Goal: Information Seeking & Learning: Check status

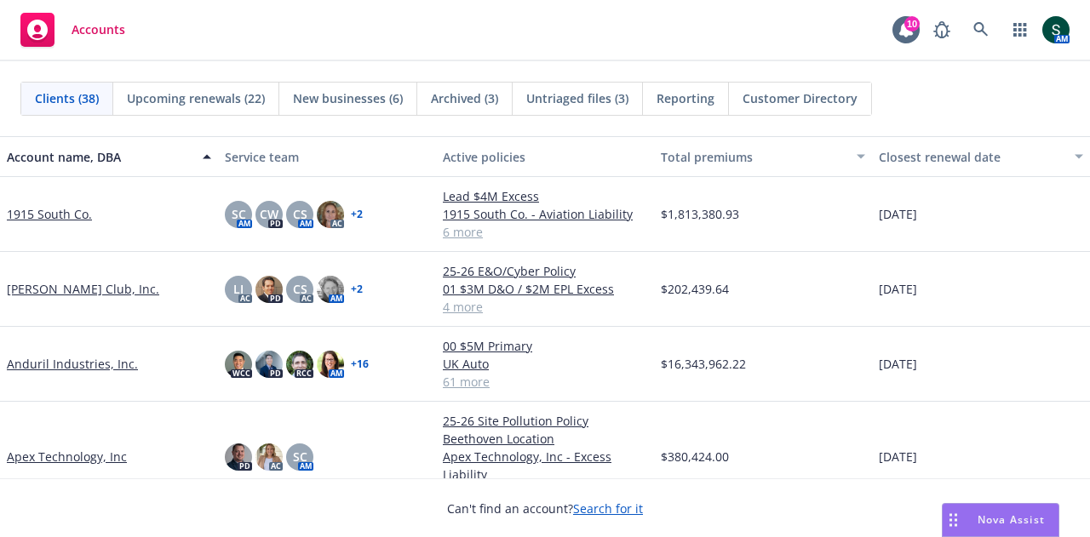
click at [72, 358] on link "Anduril Industries, Inc." at bounding box center [72, 364] width 131 height 18
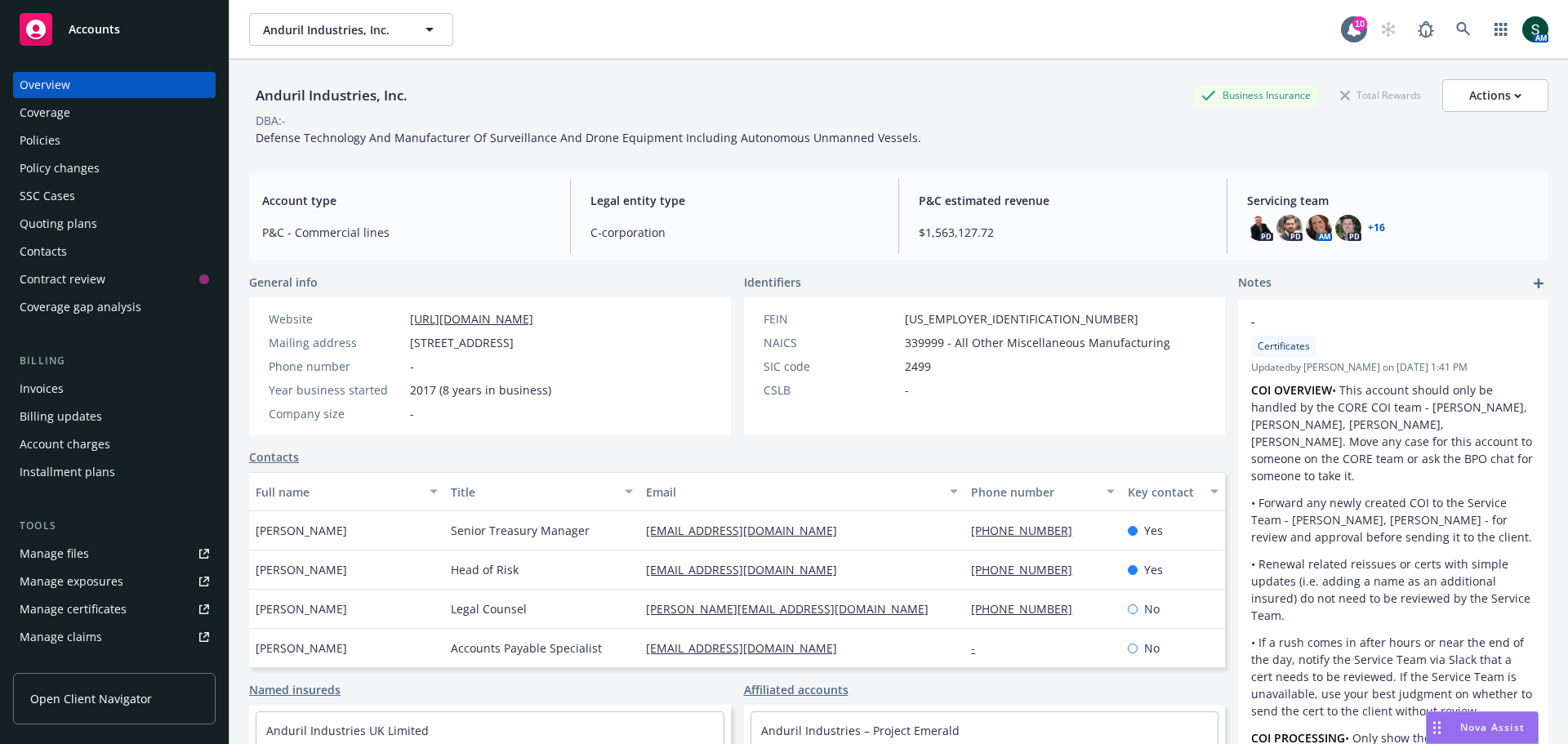
click at [63, 143] on div "Policies" at bounding box center [113, 140] width 189 height 26
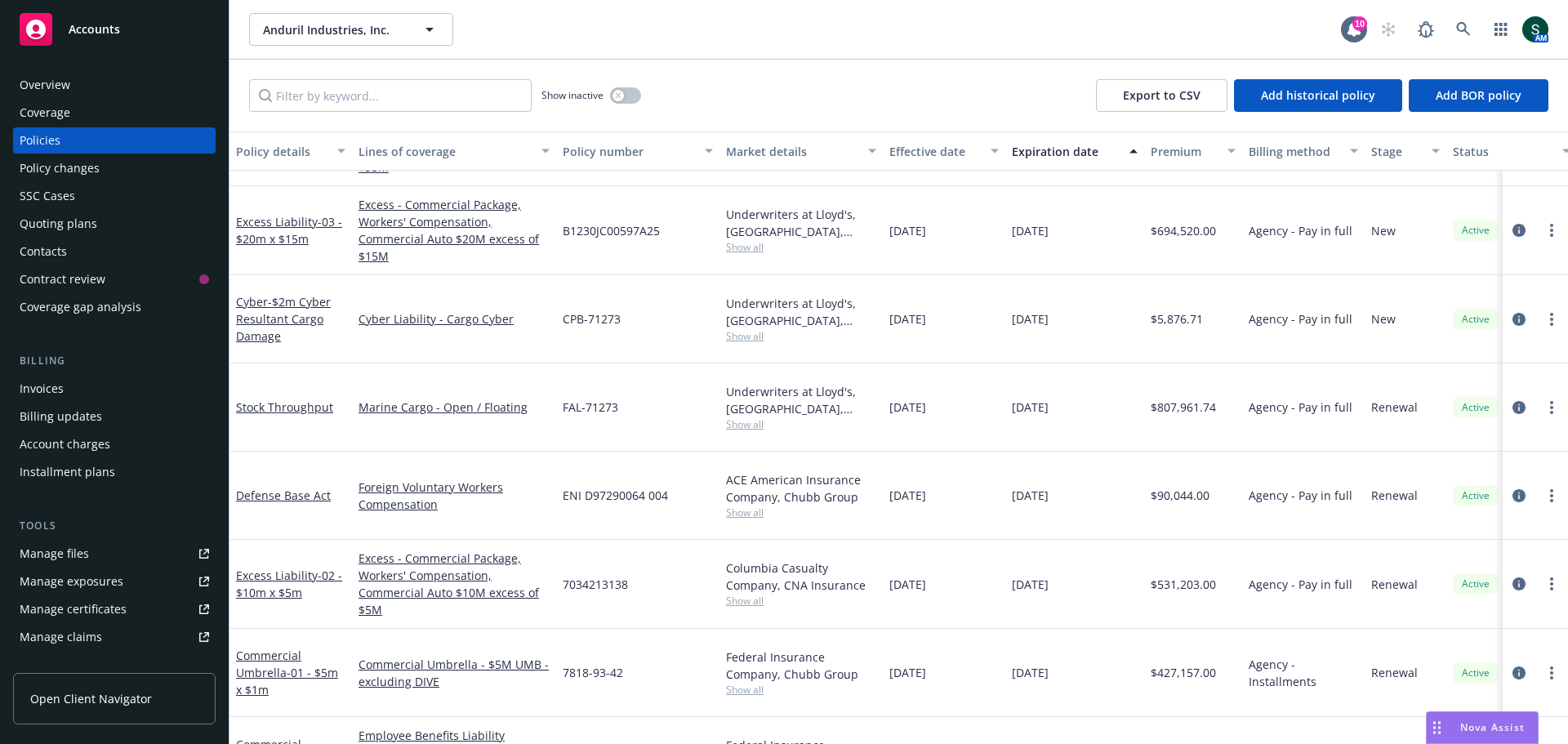
scroll to position [2881, 0]
click at [299, 403] on div "Stock Throughput" at bounding box center [291, 412] width 109 height 17
click at [300, 404] on link "Stock Throughput" at bounding box center [284, 412] width 97 height 15
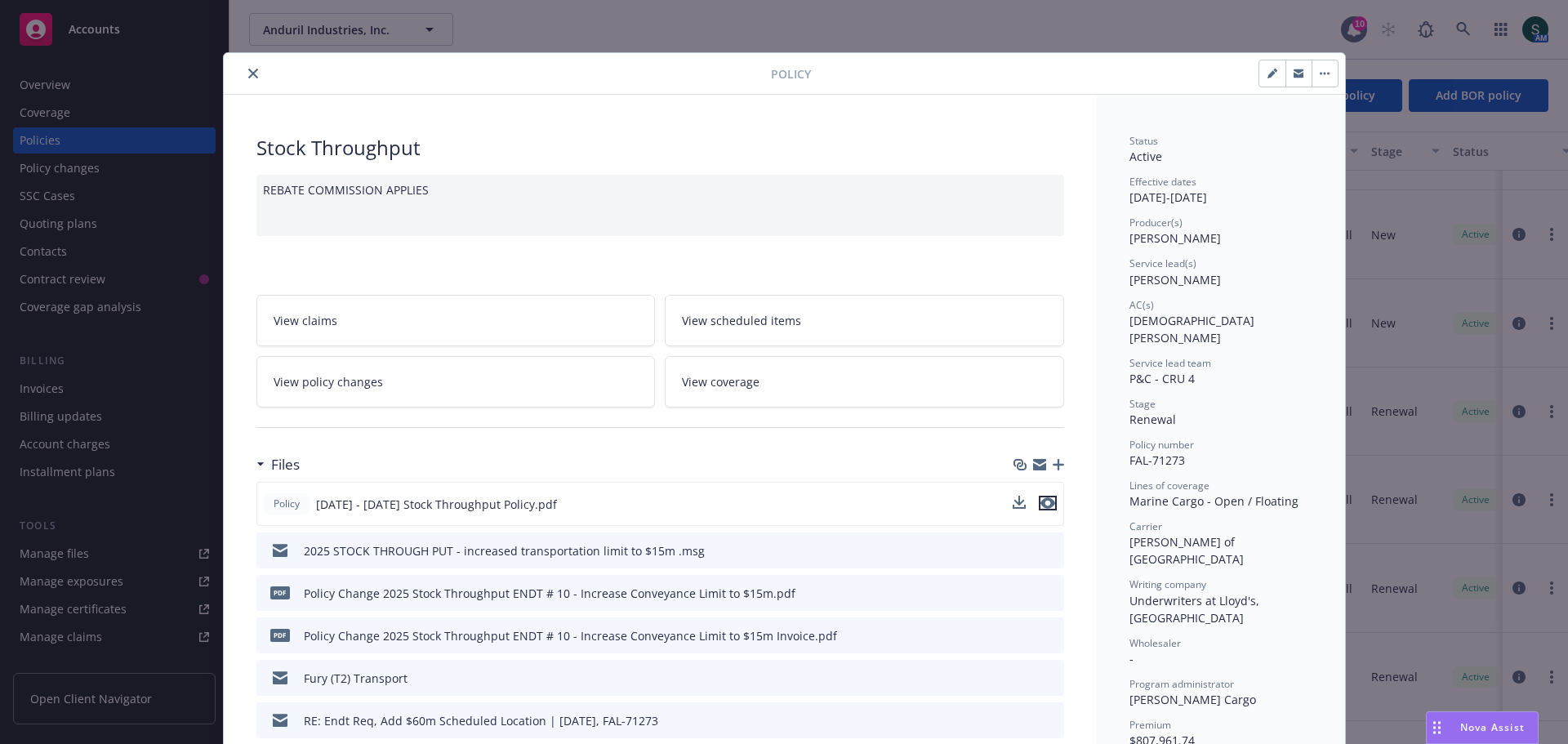
click at [1045, 502] on icon "preview file" at bounding box center [1047, 503] width 14 height 12
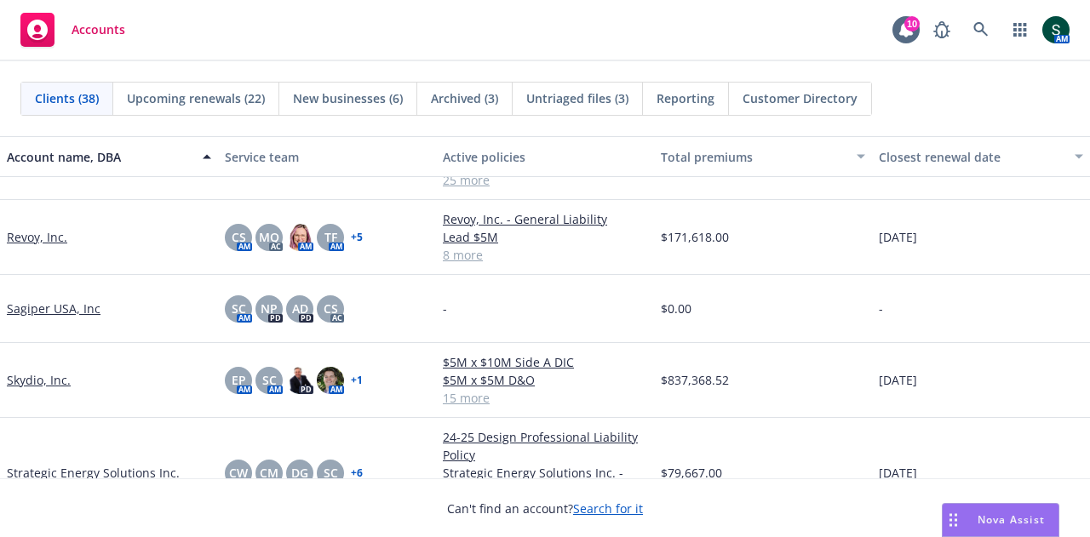
scroll to position [1958, 0]
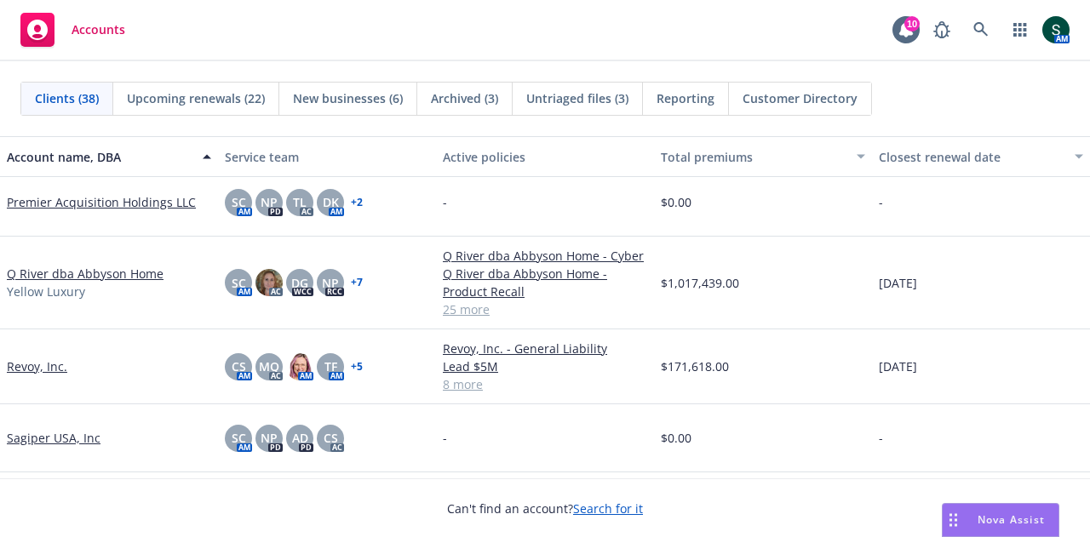
click at [117, 278] on link "Q River dba Abbyson Home" at bounding box center [85, 274] width 157 height 18
click at [115, 274] on link "Q River dba Abbyson Home" at bounding box center [85, 274] width 157 height 18
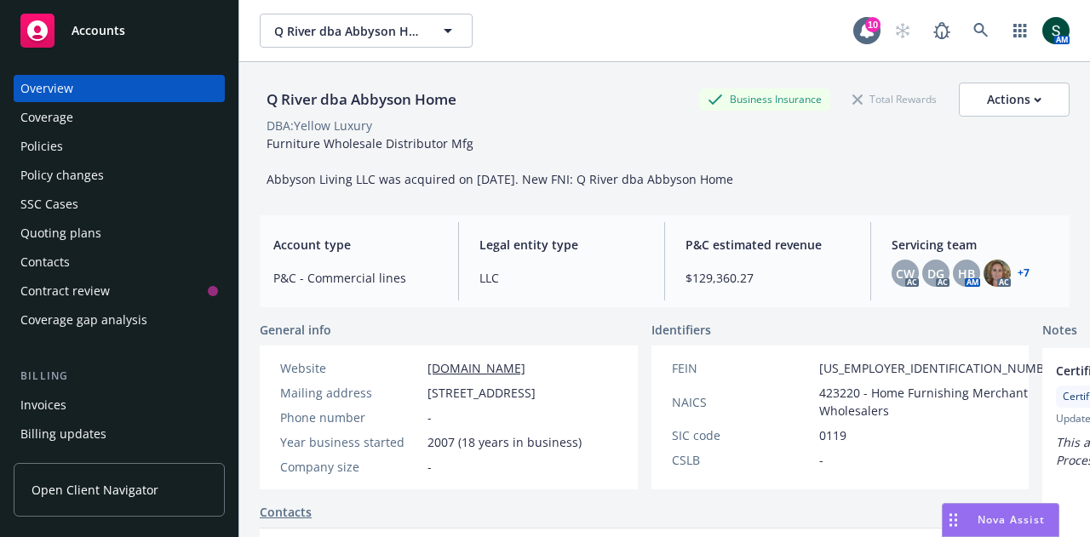
click at [75, 155] on div "Policies" at bounding box center [118, 146] width 197 height 27
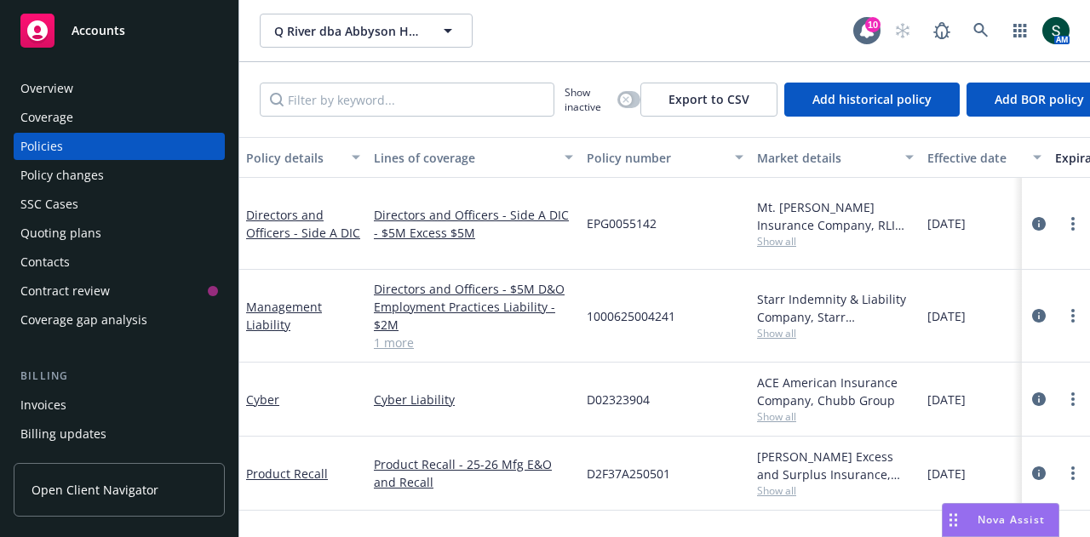
click at [121, 36] on span "Accounts" at bounding box center [99, 31] width 54 height 14
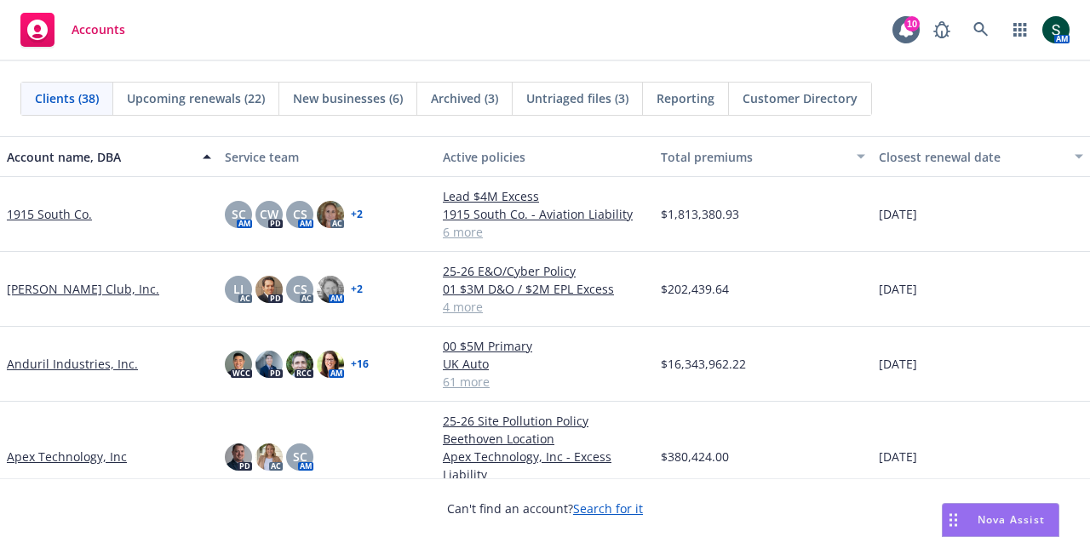
click at [68, 362] on link "Anduril Industries, Inc." at bounding box center [72, 364] width 131 height 18
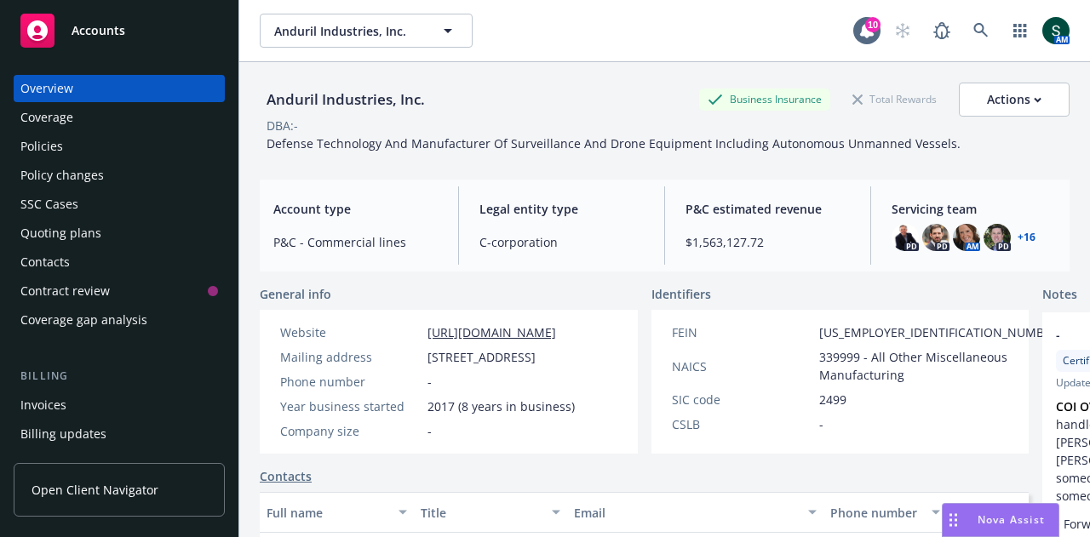
click at [75, 154] on div "Policies" at bounding box center [118, 146] width 197 height 27
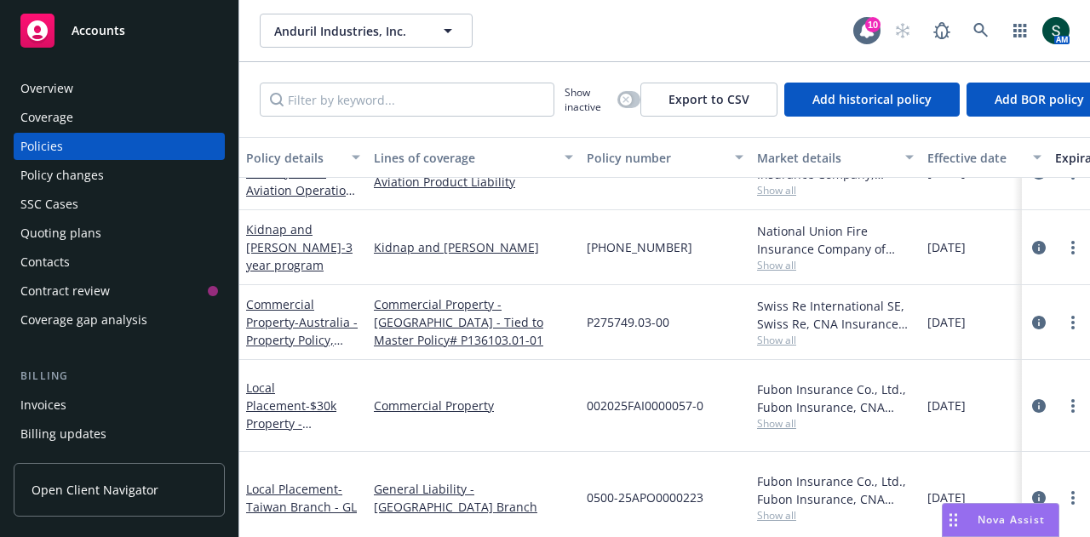
scroll to position [255, 0]
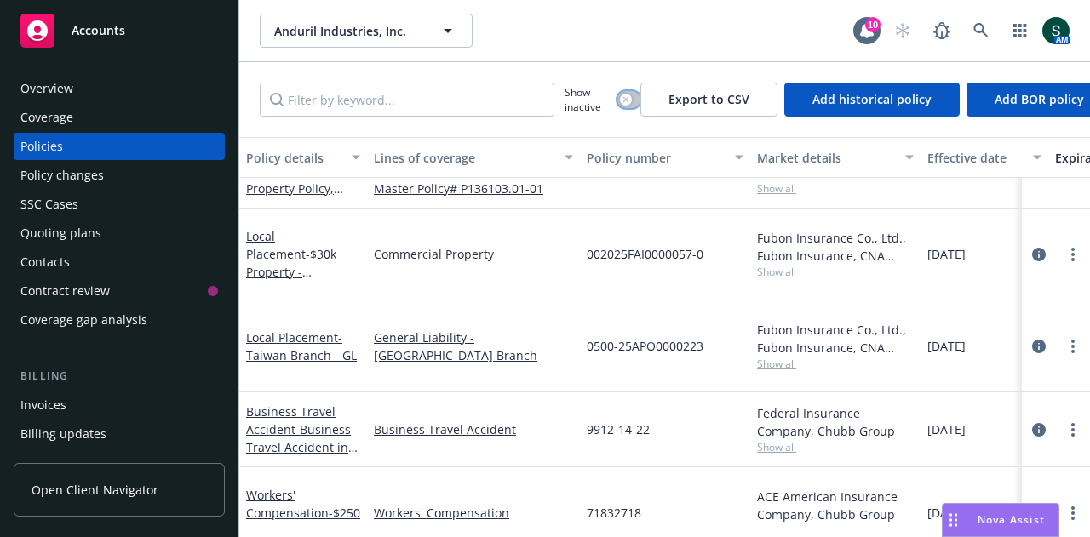
click at [632, 100] on button "button" at bounding box center [628, 99] width 23 height 17
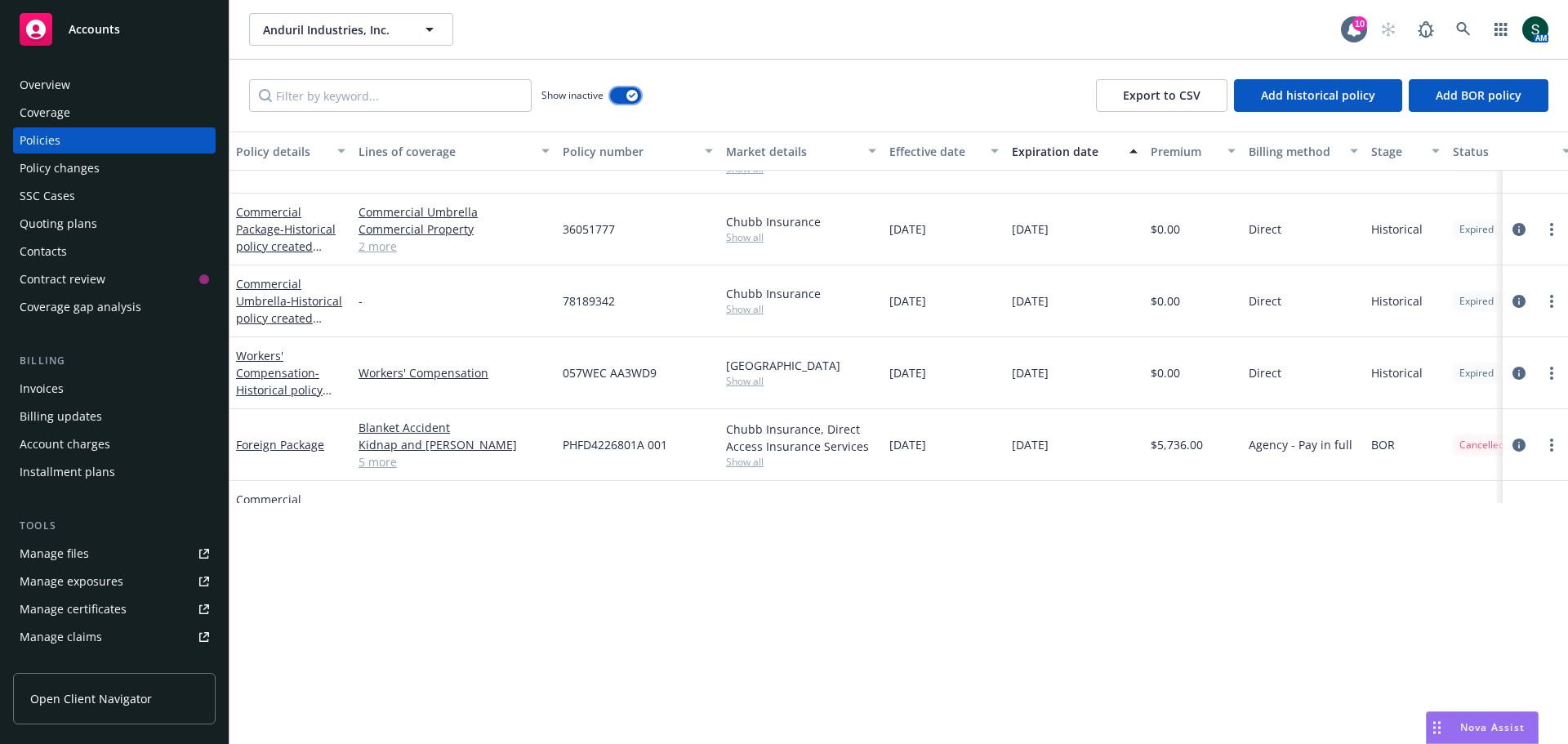
scroll to position [326, 0]
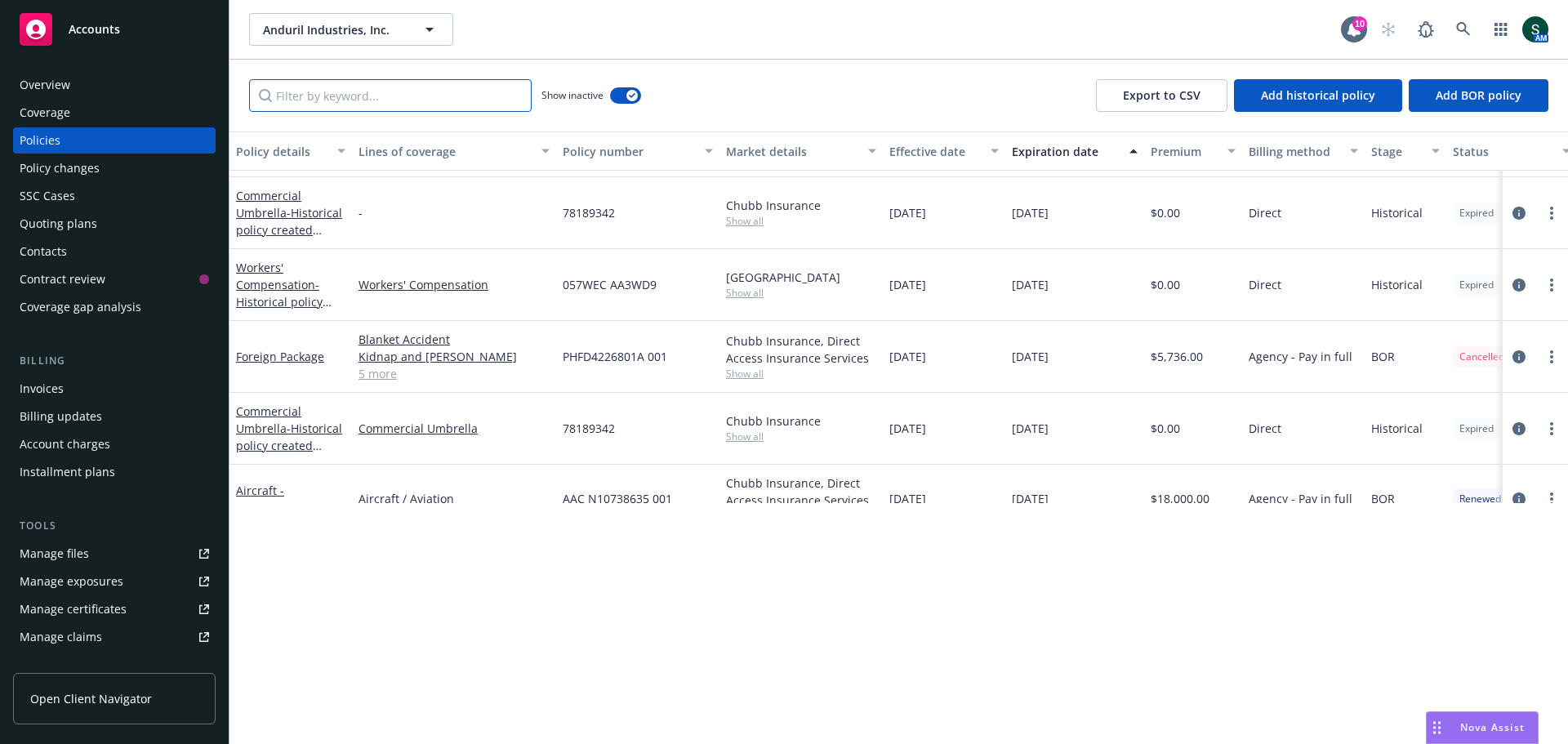
click at [335, 102] on input "Filter by keyword..." at bounding box center [391, 96] width 283 height 33
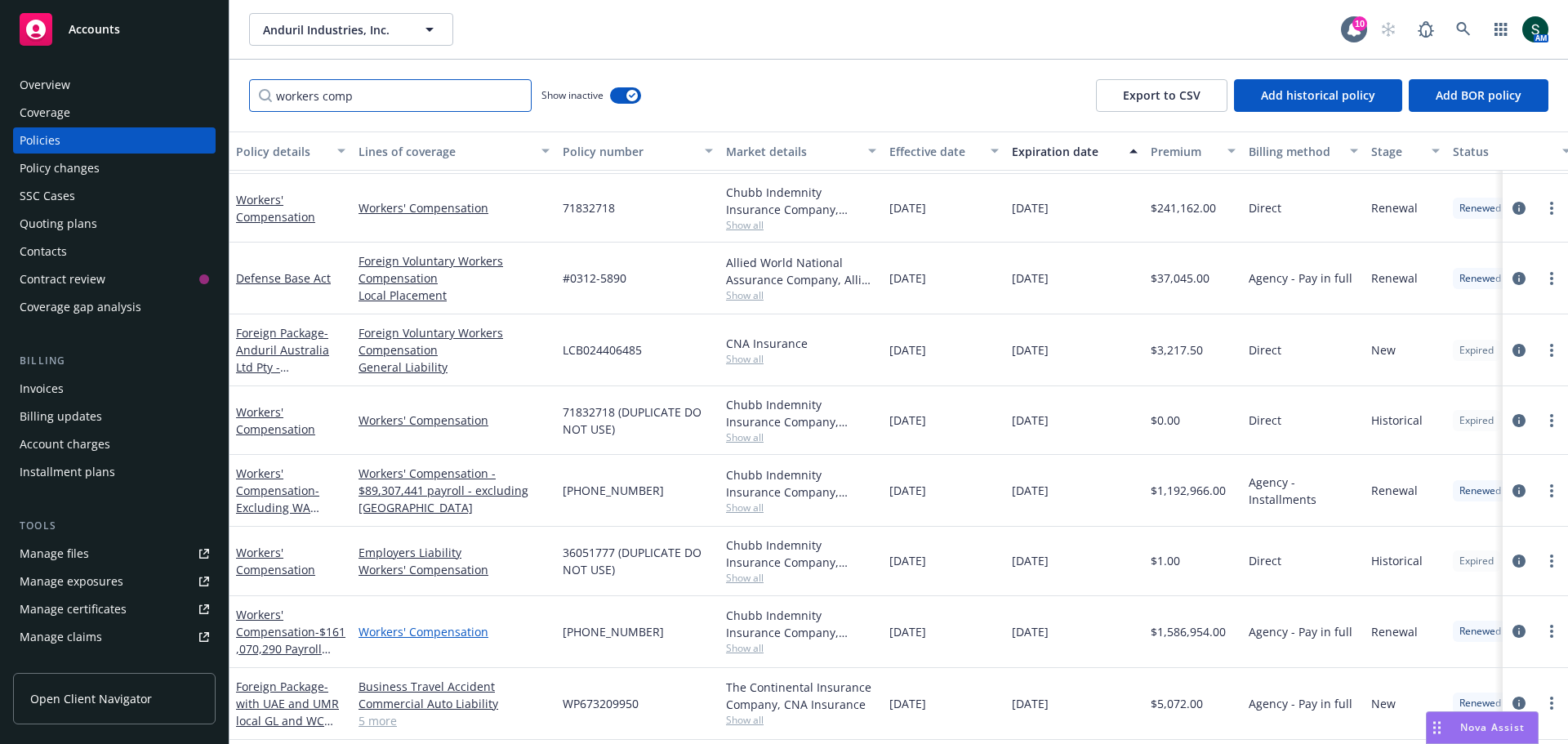
type input "workers comp"
click at [399, 515] on link "Workers' Compensation" at bounding box center [454, 632] width 191 height 17
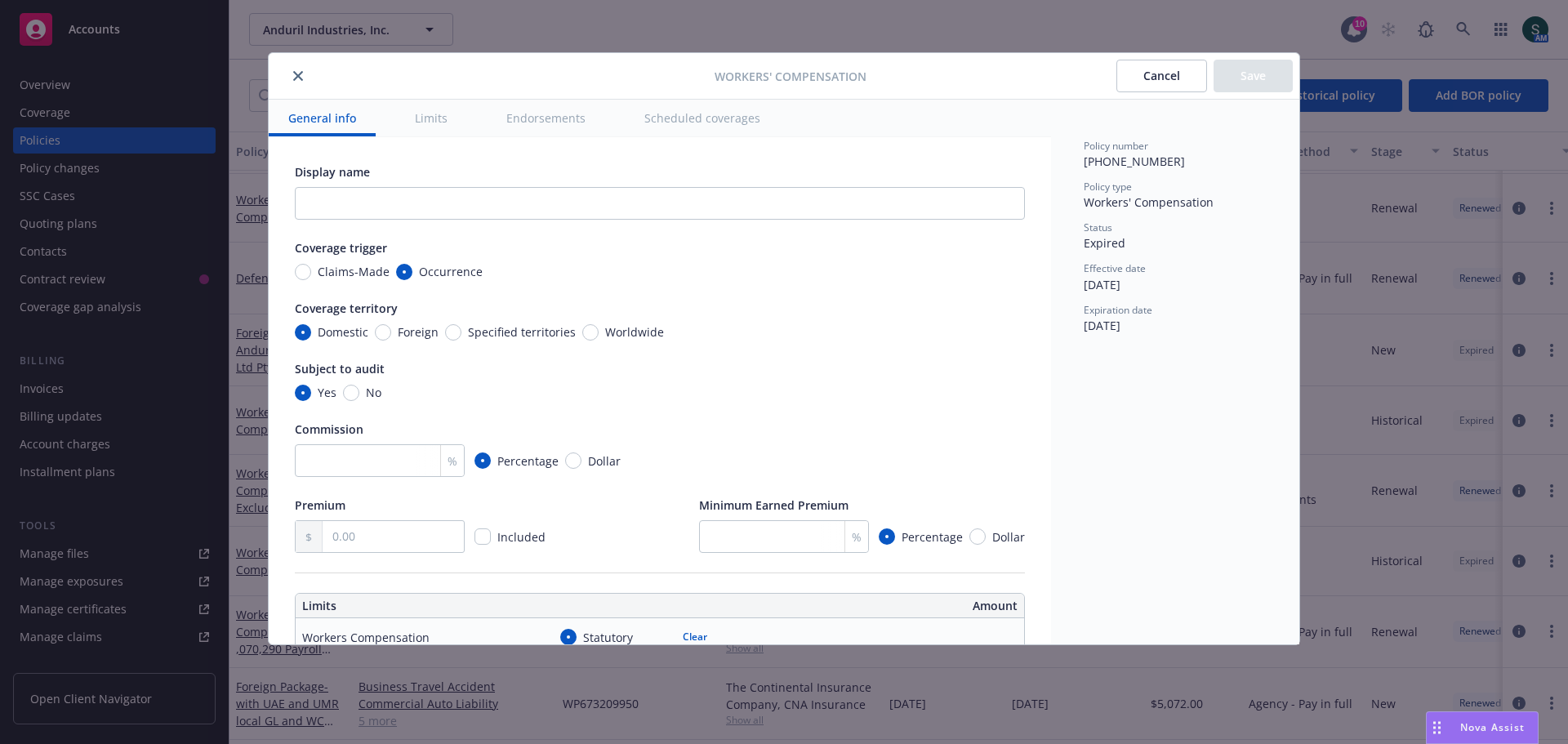
click at [1045, 70] on button "Cancel" at bounding box center [1162, 76] width 90 height 33
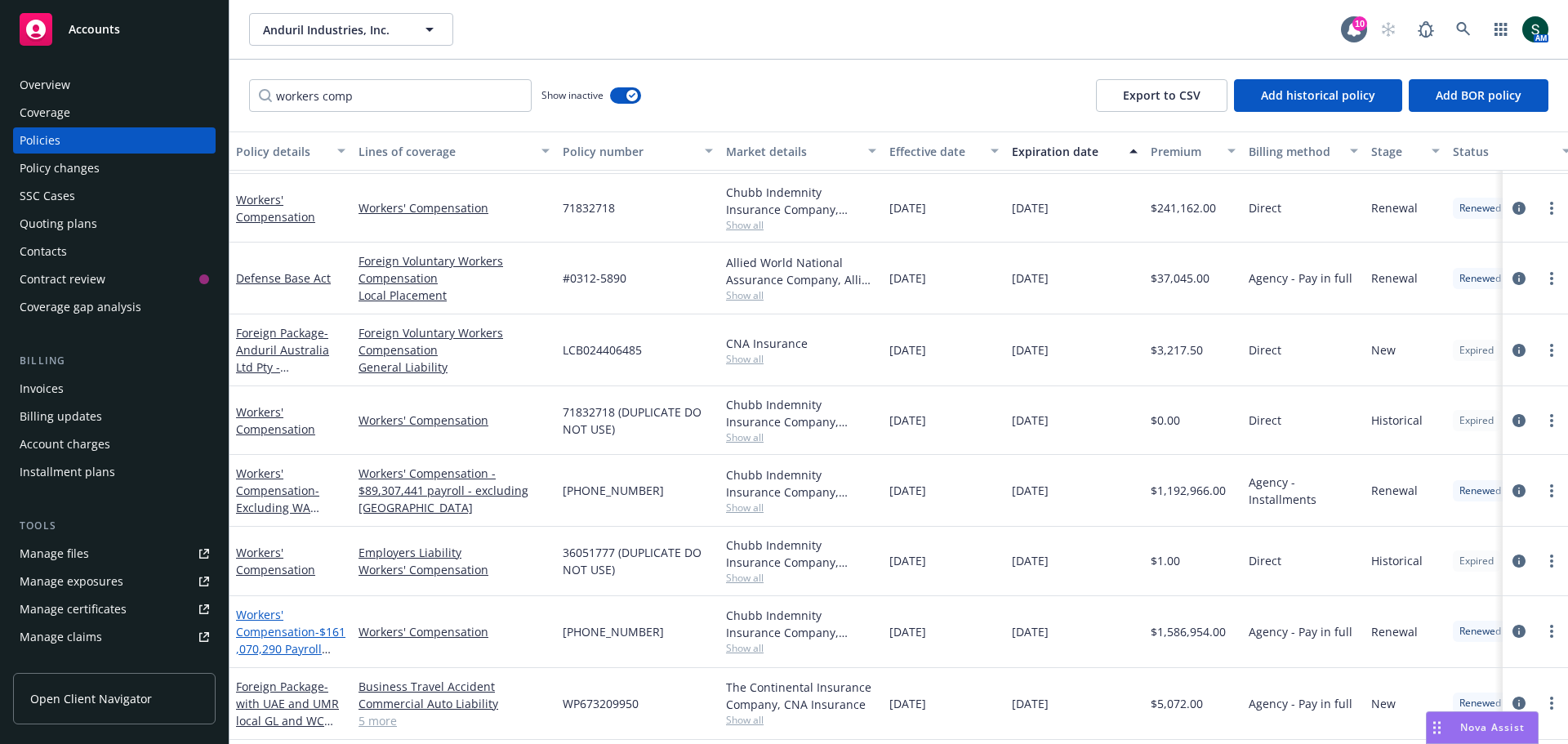
click at [261, 515] on span "- $161,070,290 Payroll excluding [GEOGRAPHIC_DATA] [GEOGRAPHIC_DATA]" at bounding box center [291, 683] width 109 height 118
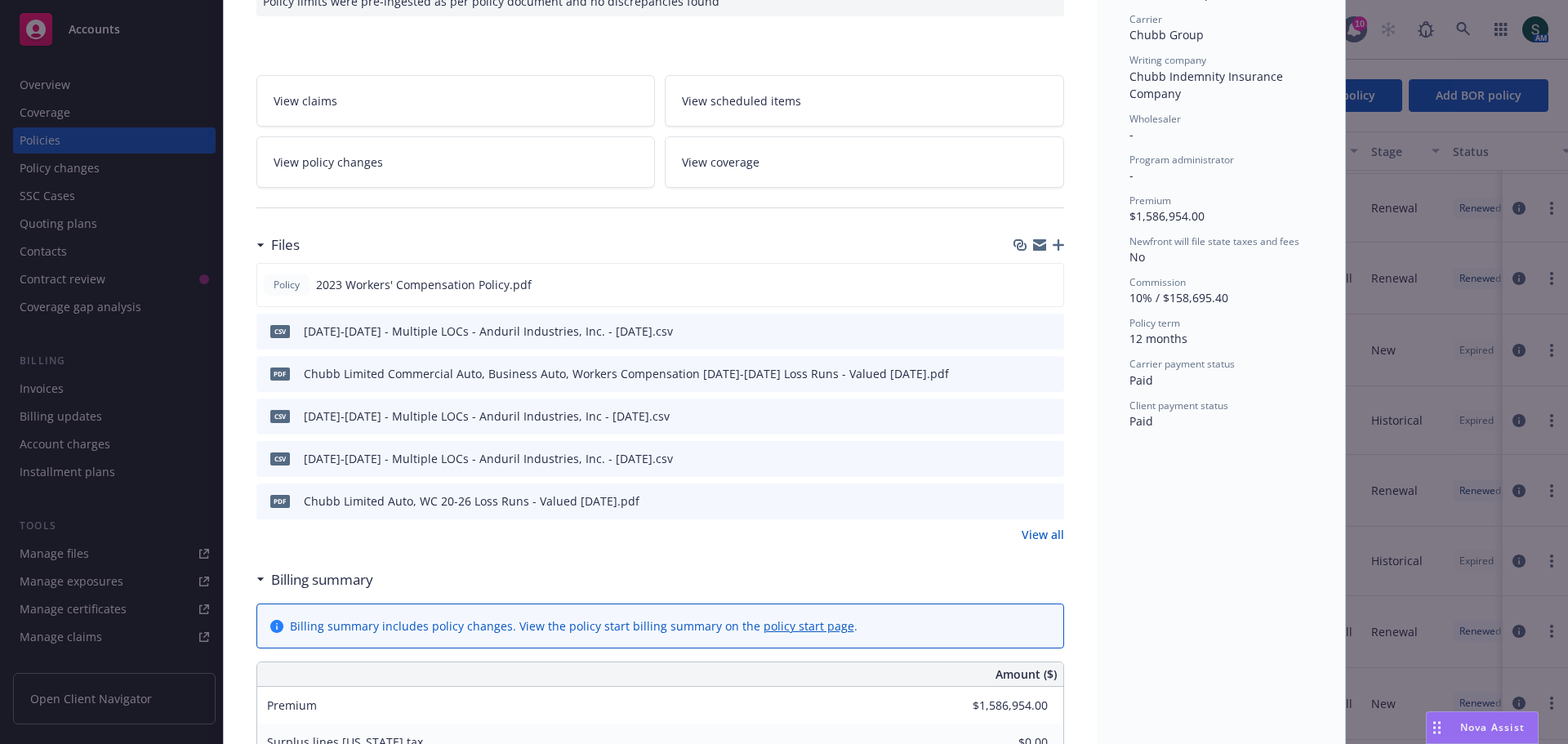
scroll to position [654, 0]
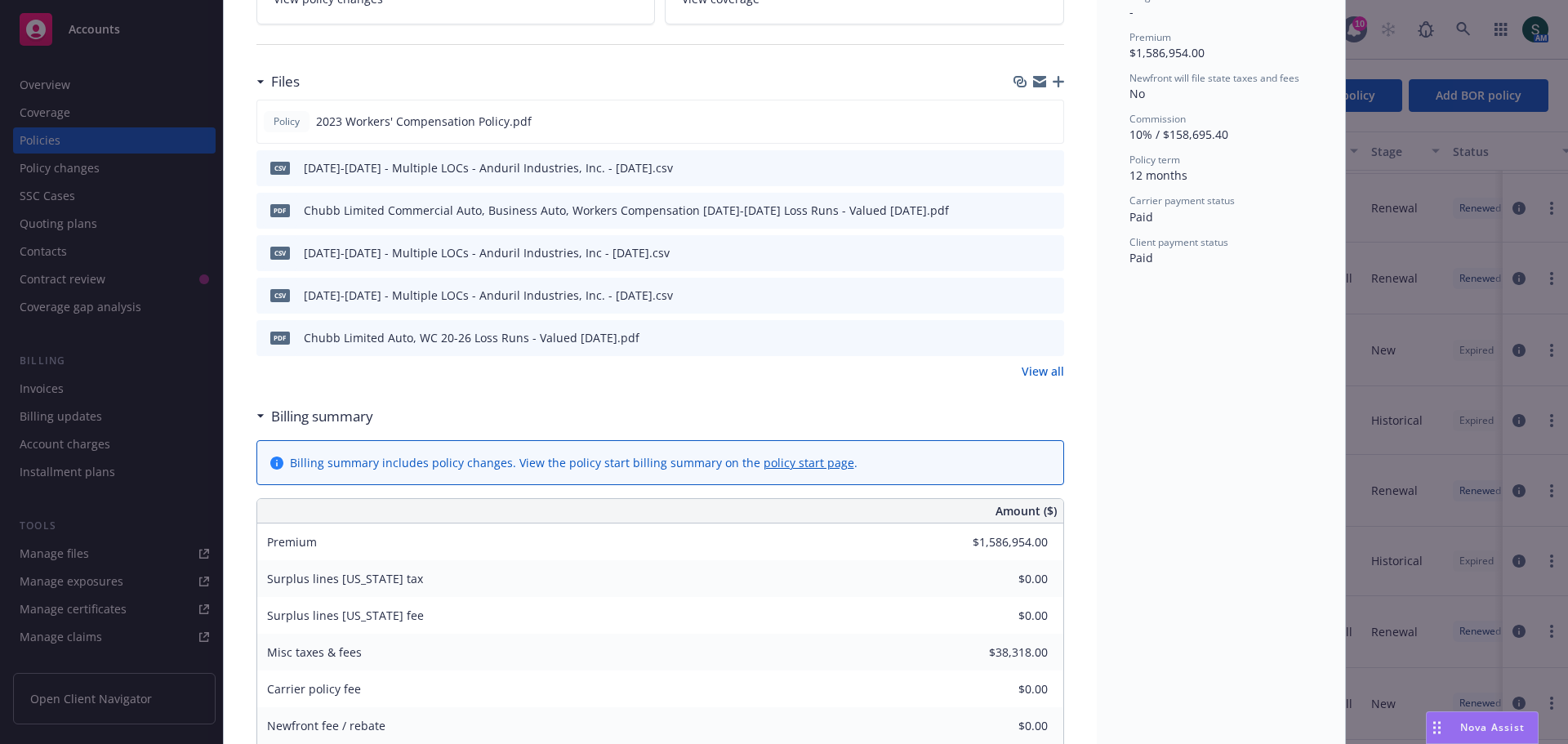
click at [1028, 363] on link "View all" at bounding box center [1043, 372] width 42 height 17
